Goal: Transaction & Acquisition: Purchase product/service

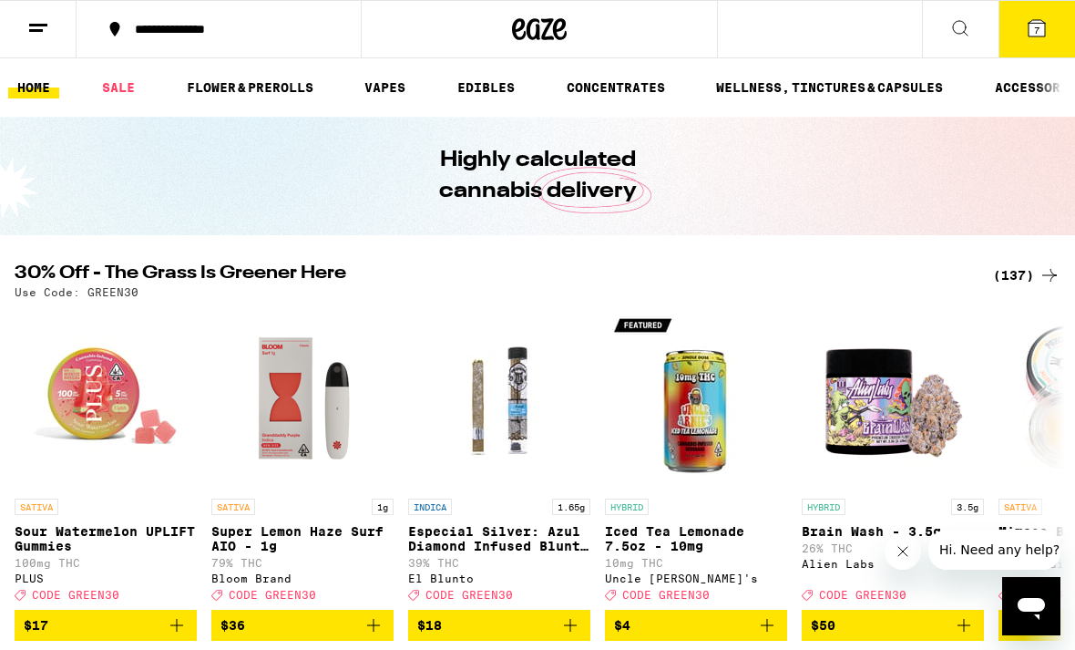
click at [1026, 276] on div "(137)" at bounding box center [1026, 275] width 67 height 22
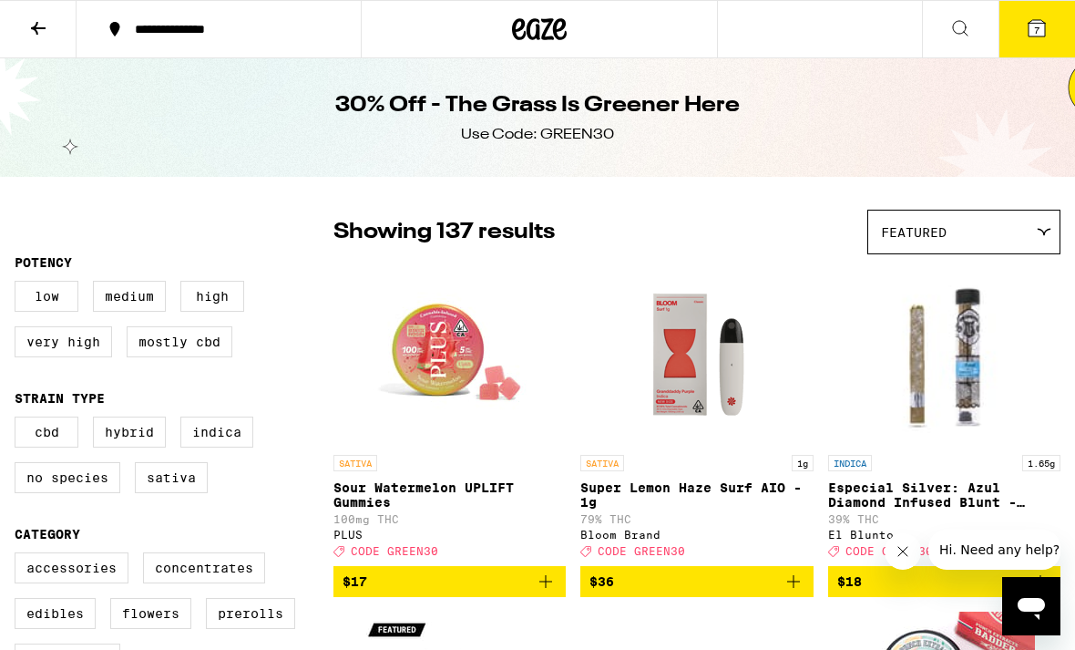
click at [1029, 229] on div "Featured" at bounding box center [963, 231] width 191 height 43
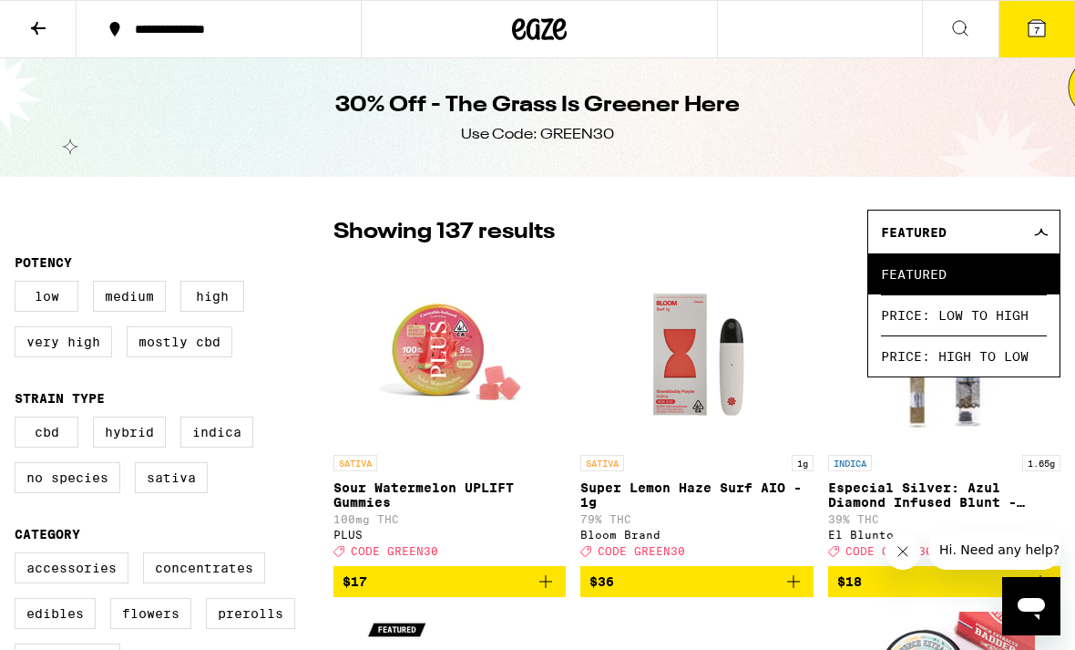
click at [837, 266] on link "INDICA 1.65g Especial Silver: Azul Diamond Infused Blunt - 1.65g 39% THC El Blu…" at bounding box center [944, 414] width 232 height 302
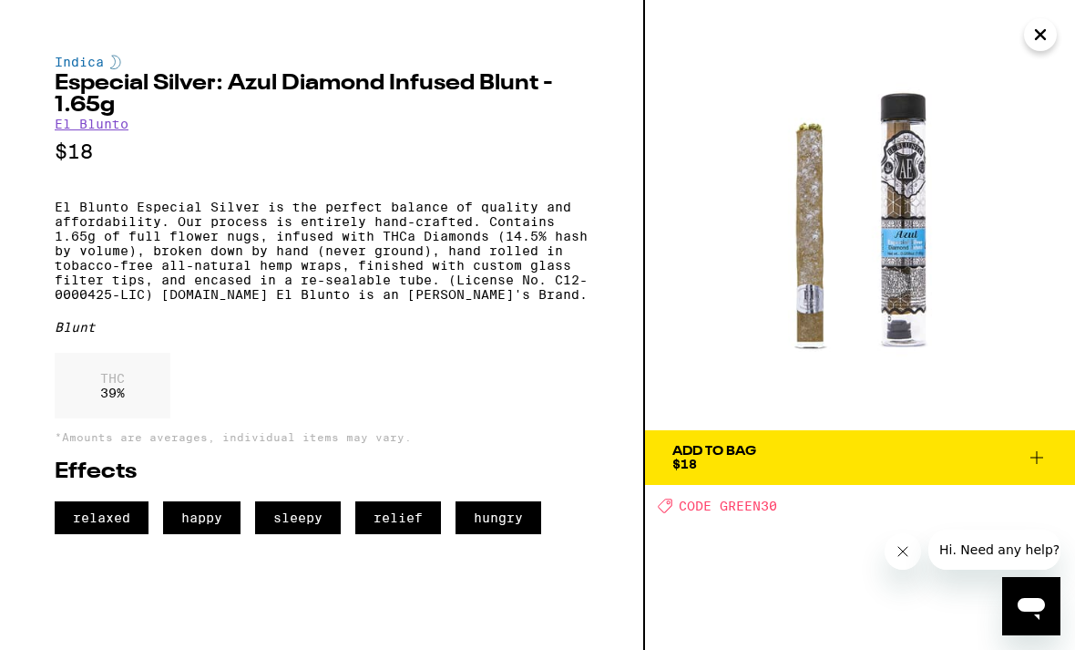
click at [1044, 35] on icon "Close" at bounding box center [1040, 34] width 22 height 27
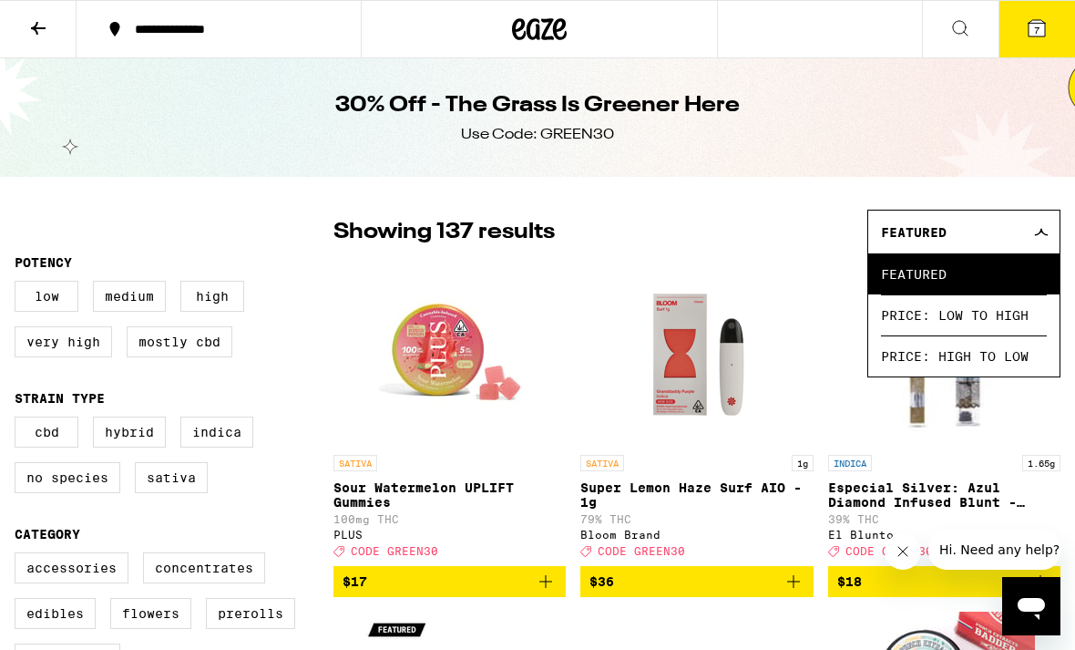
click at [992, 150] on div "30% Off - The Grass Is Greener Here Use Code: GREEN30" at bounding box center [537, 117] width 1075 height 118
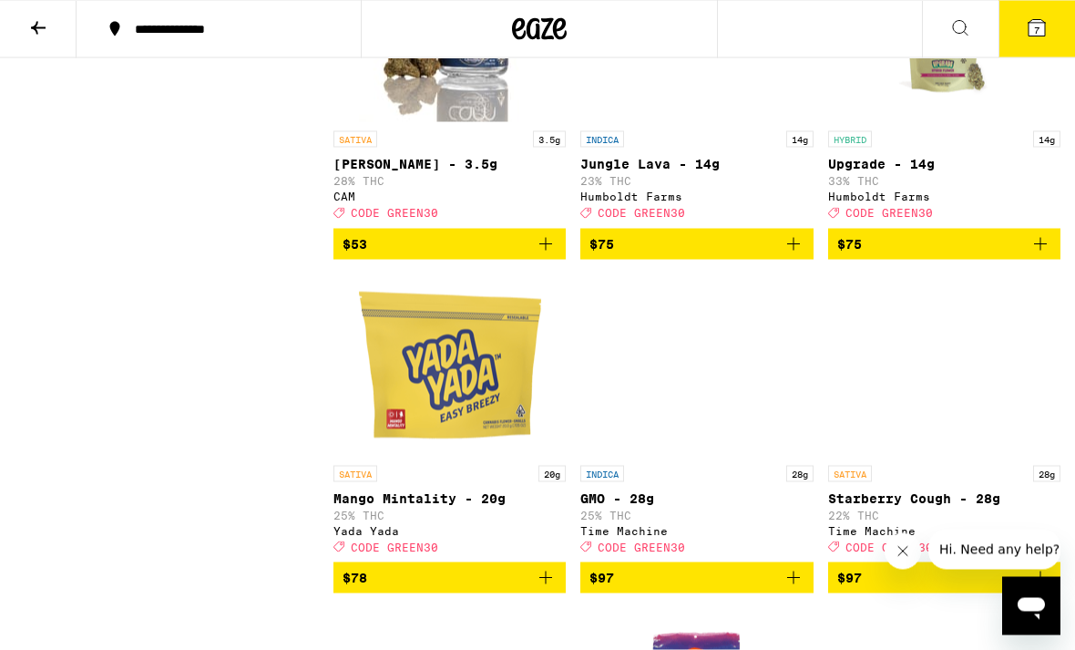
scroll to position [15041, 0]
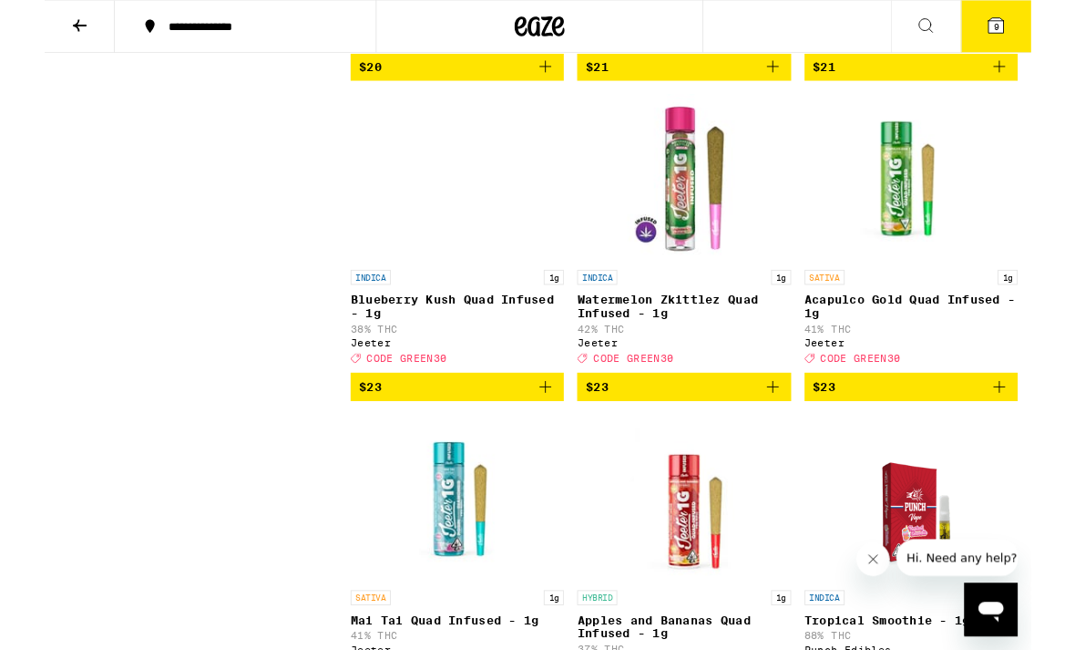
scroll to position [5661, 0]
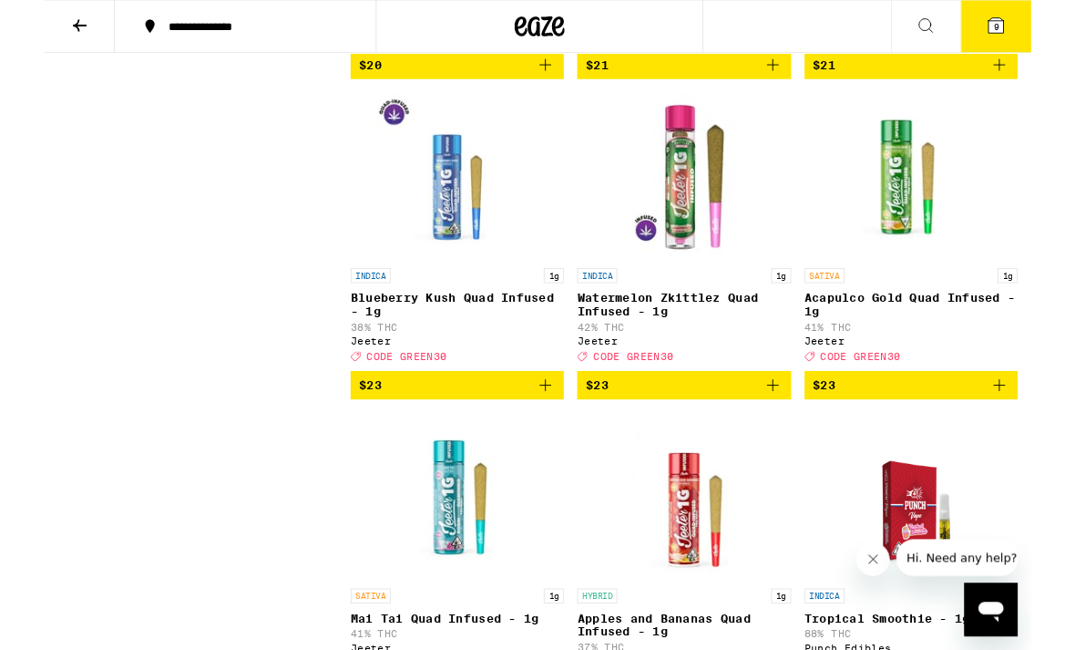
click at [999, 283] on img "Open page for Acapulco Gold Quad Infused - 1g from Jeeter" at bounding box center [944, 192] width 182 height 182
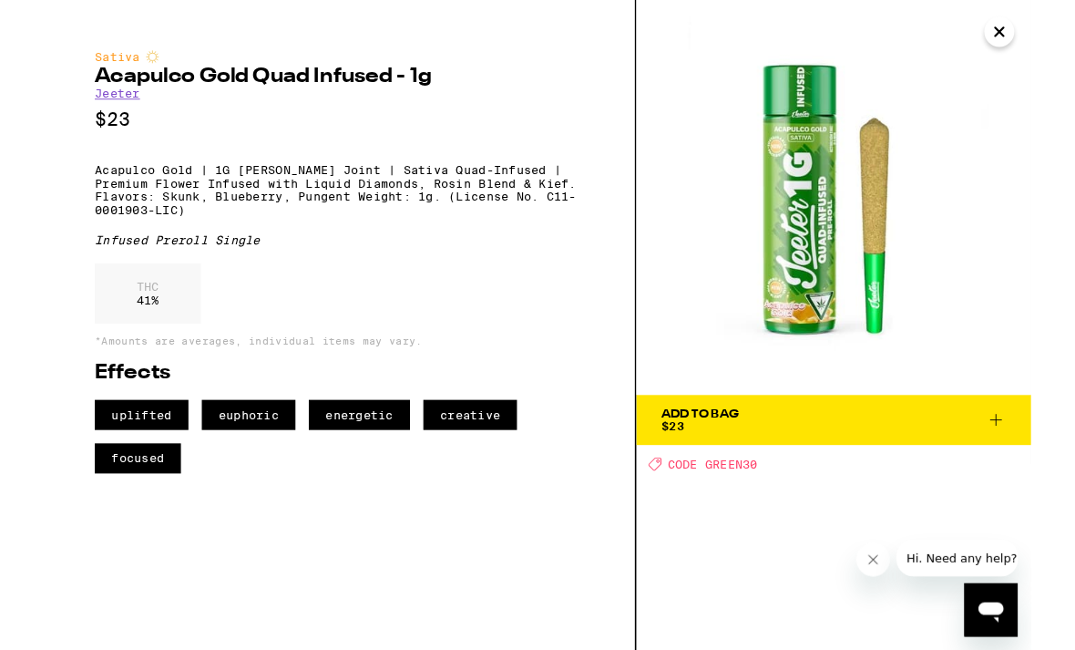
click at [1046, 42] on icon "Close" at bounding box center [1040, 34] width 22 height 27
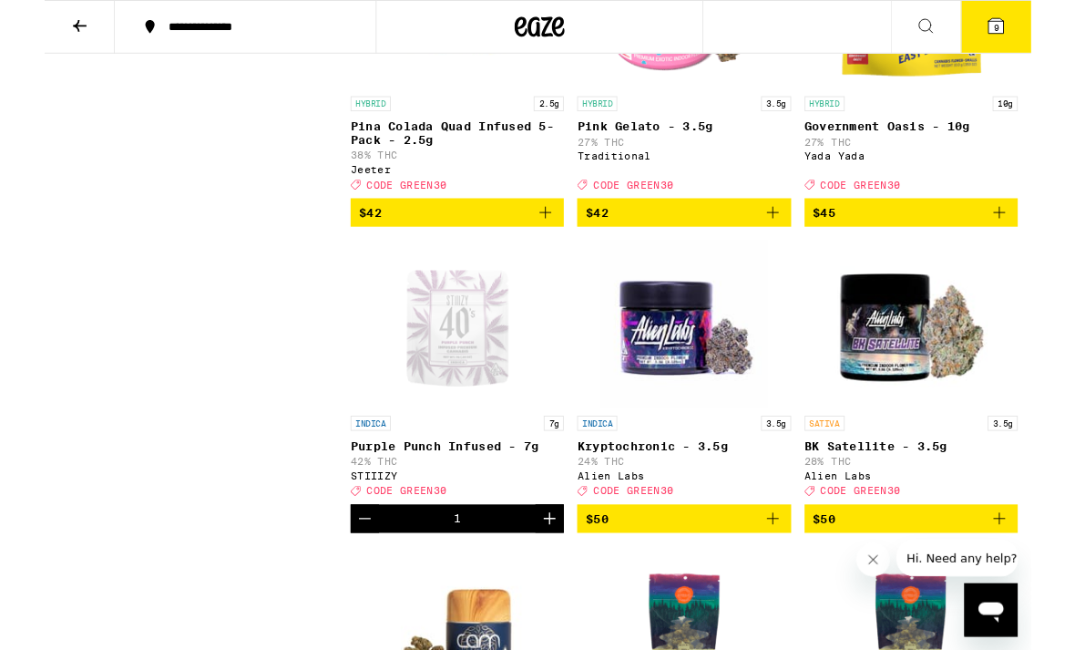
scroll to position [14424, 0]
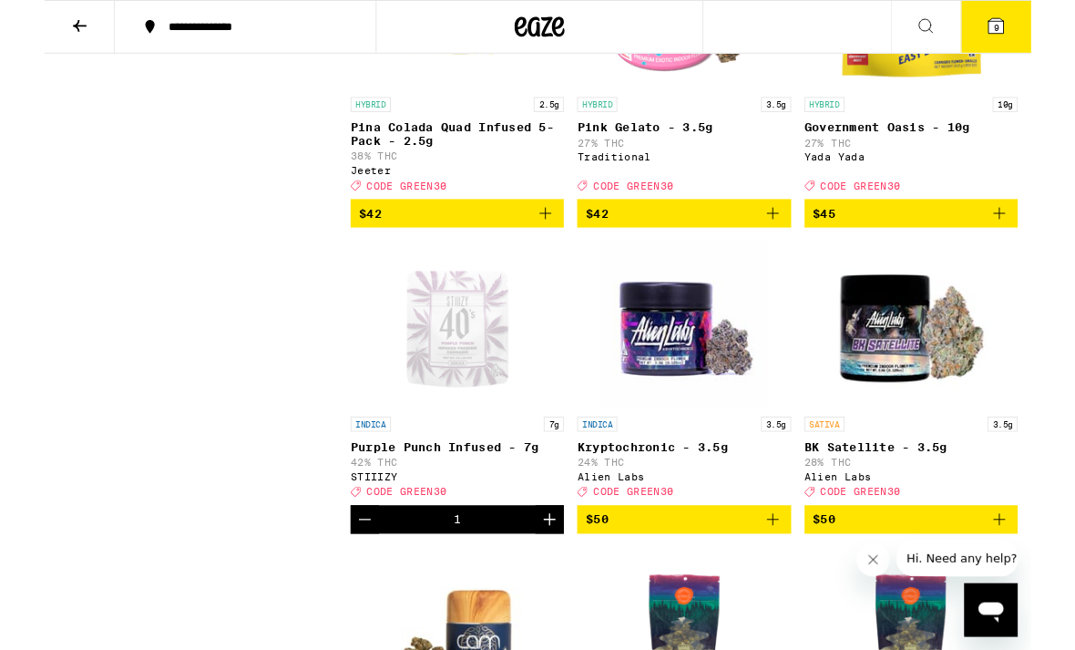
click at [1038, 32] on span "9" at bounding box center [1036, 30] width 5 height 11
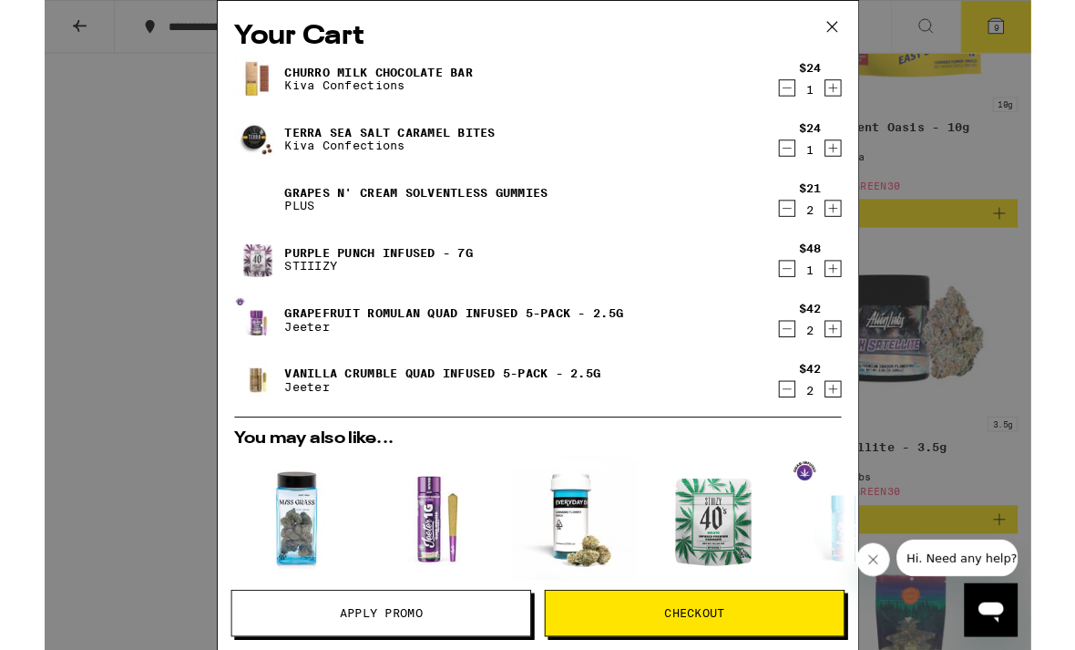
click at [802, 103] on icon "Decrement" at bounding box center [809, 96] width 16 height 22
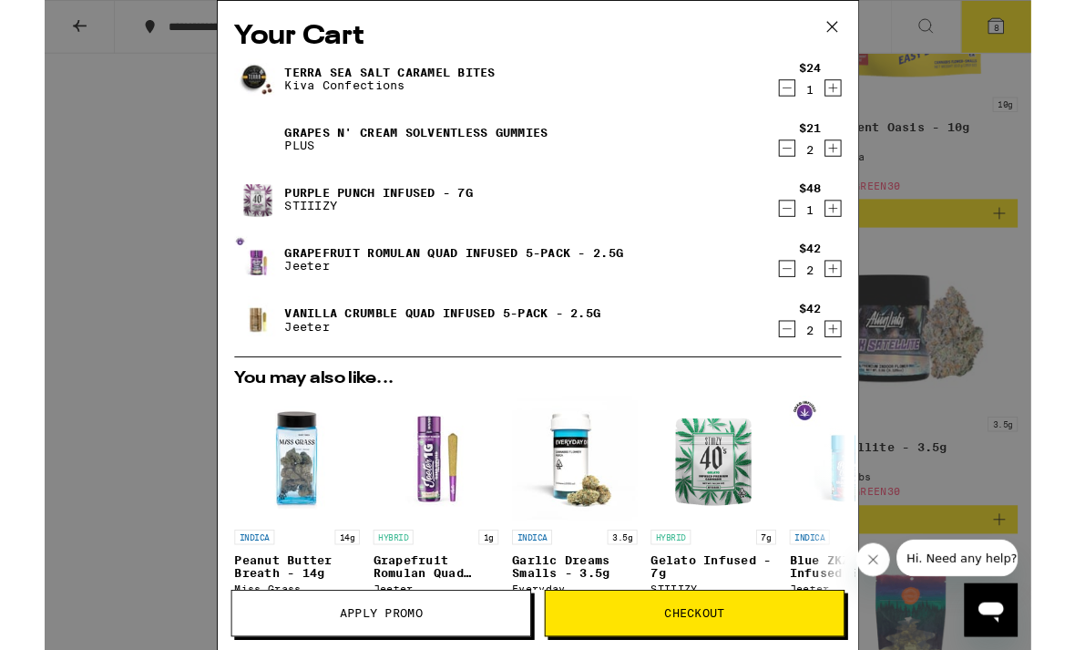
click at [814, 365] on icon "Decrement" at bounding box center [809, 358] width 16 height 22
click at [802, 368] on icon "Decrement" at bounding box center [809, 358] width 16 height 22
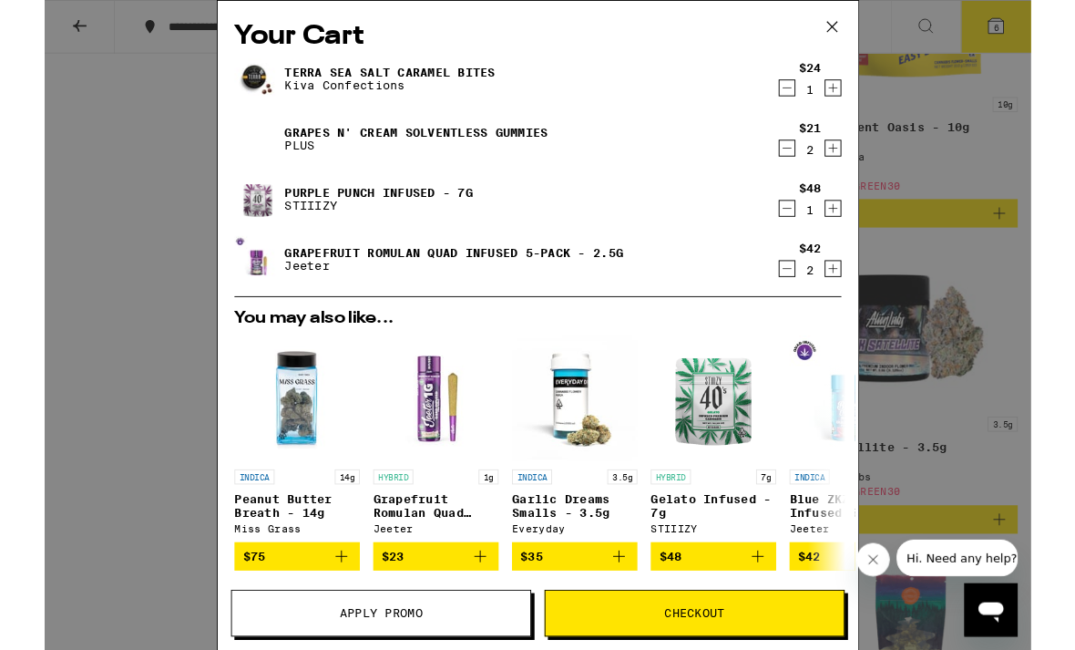
click at [808, 141] on div "$21 2" at bounding box center [834, 151] width 68 height 38
click at [804, 168] on icon "Decrement" at bounding box center [809, 161] width 16 height 22
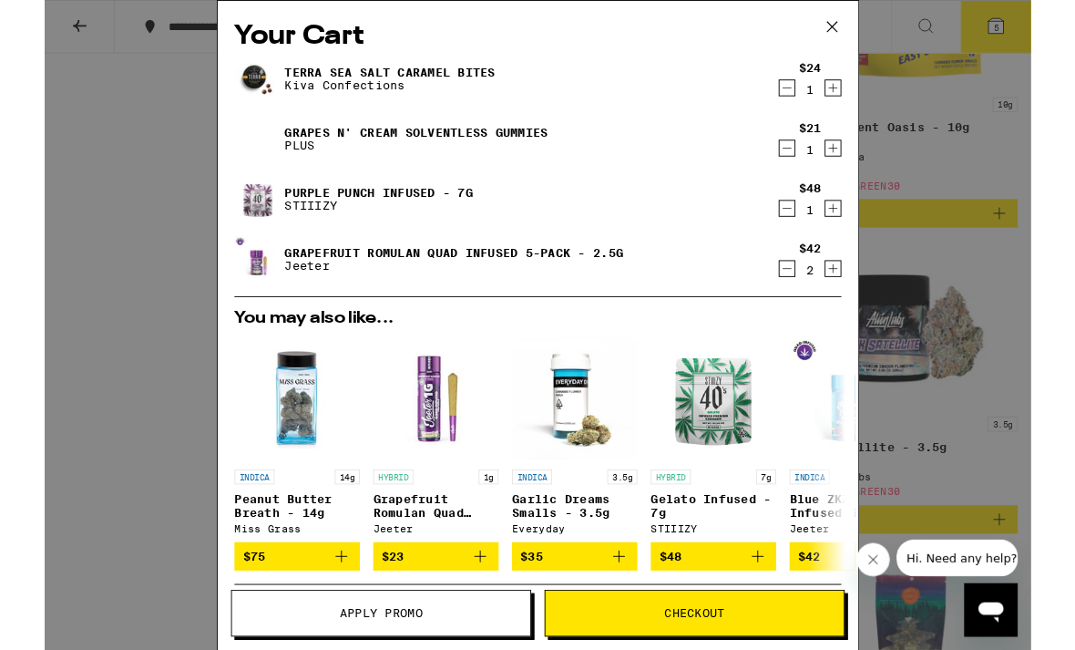
click at [812, 167] on icon "Decrement" at bounding box center [809, 161] width 16 height 22
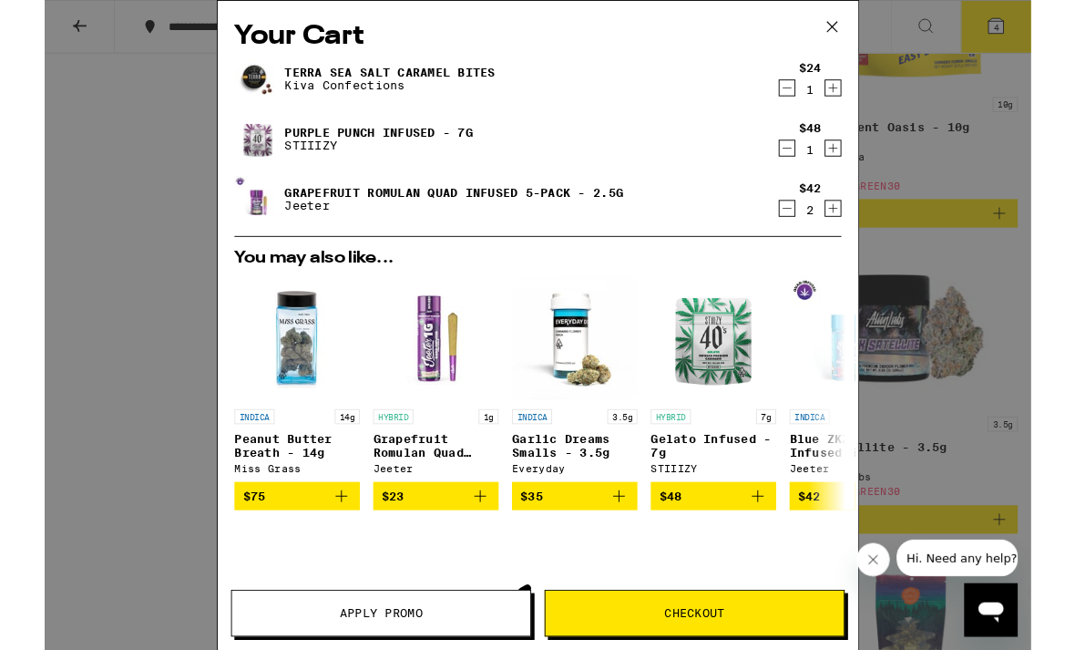
click at [812, 93] on icon "Decrement" at bounding box center [809, 96] width 16 height 22
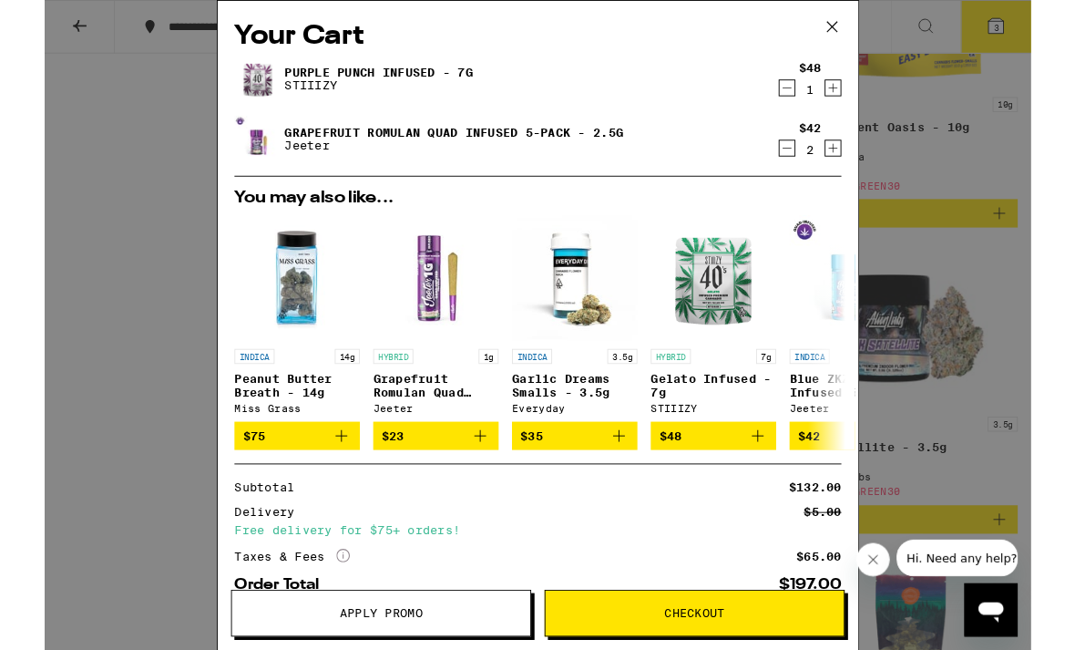
click at [856, 42] on icon at bounding box center [858, 28] width 27 height 27
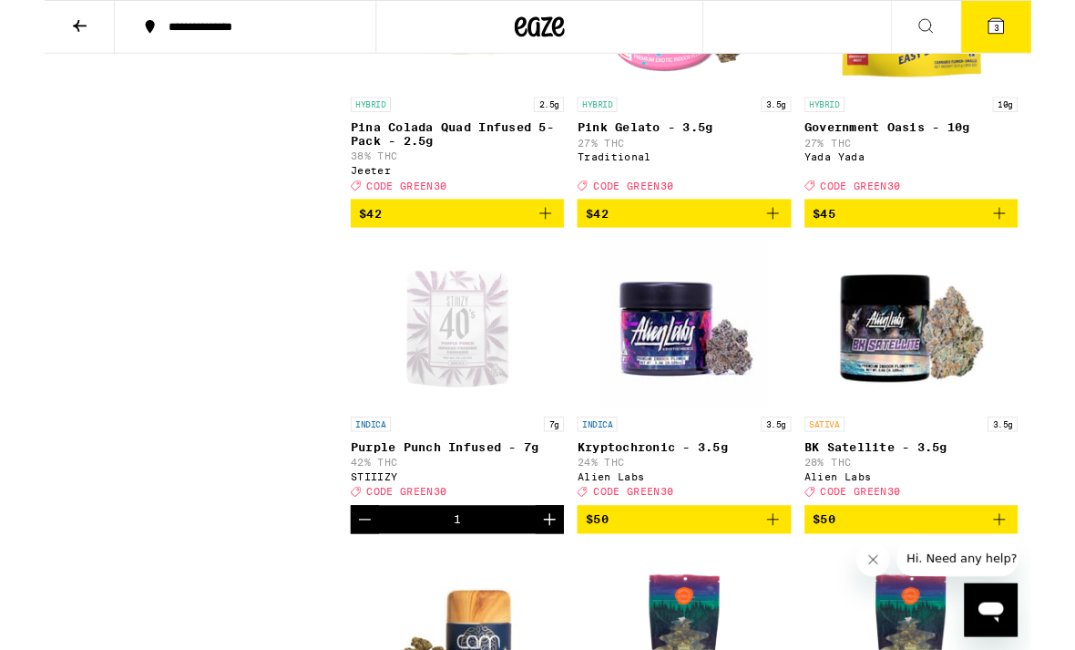
click at [1030, 41] on button "3" at bounding box center [1037, 29] width 77 height 56
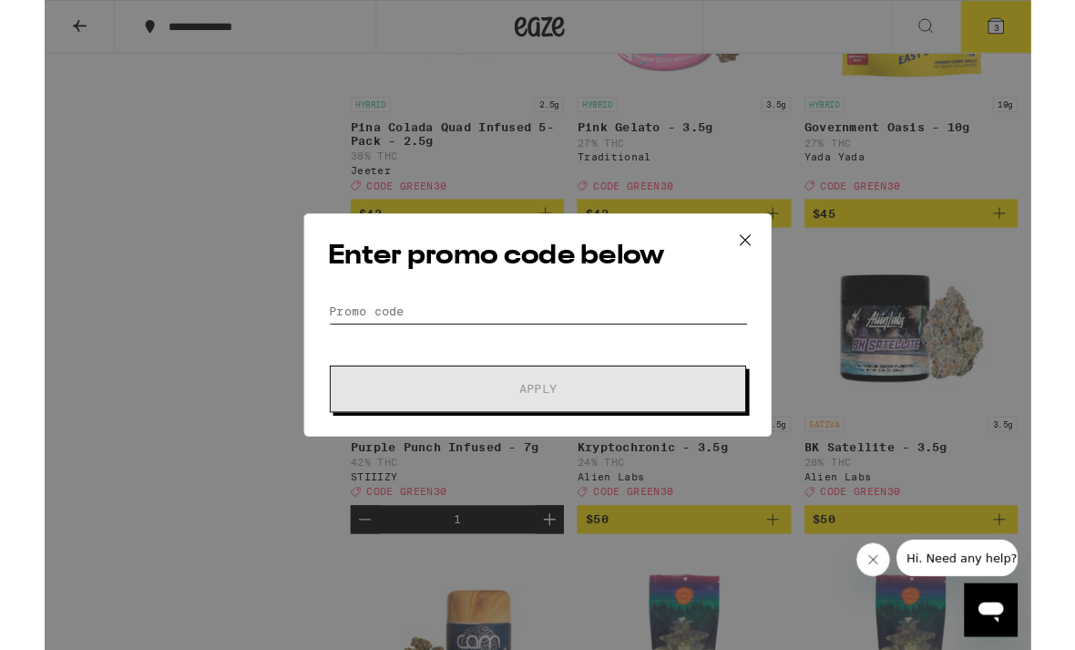
click at [487, 336] on input "Promo Code" at bounding box center [537, 338] width 457 height 27
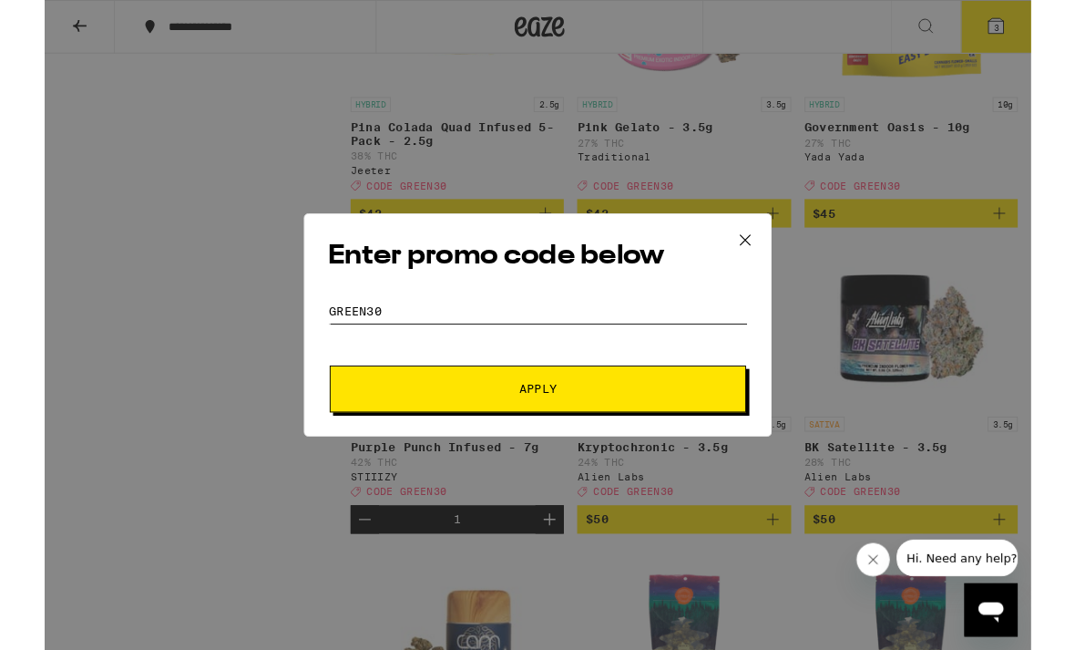
type input "Green30"
click at [661, 430] on span "Apply" at bounding box center [538, 423] width 328 height 13
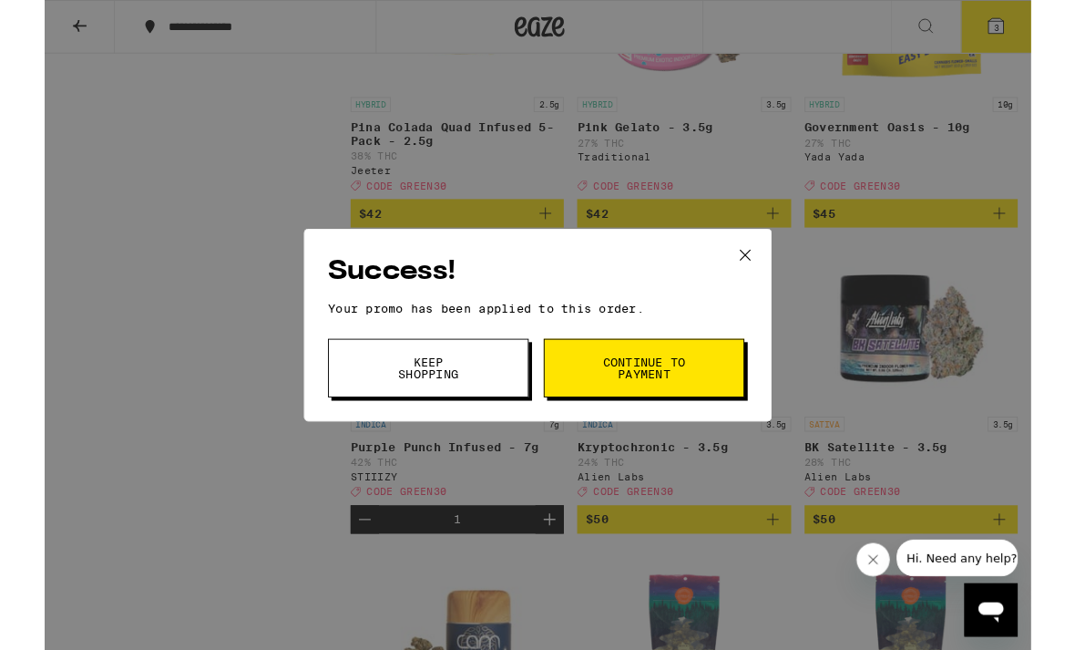
click at [668, 394] on span "Continue to payment" at bounding box center [653, 401] width 93 height 26
